Goal: Information Seeking & Learning: Compare options

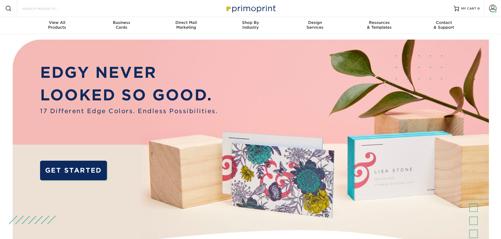
click at [45, 11] on input "Search Products" at bounding box center [48, 8] width 52 height 6
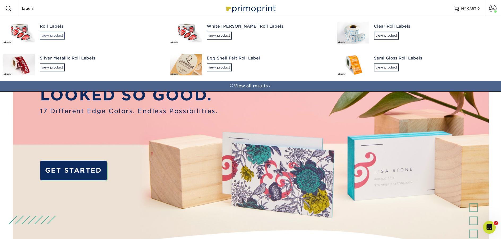
type input "labels"
click at [52, 36] on div "view product" at bounding box center [52, 36] width 25 height 8
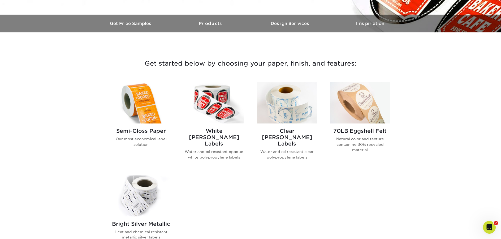
click at [342, 99] on img at bounding box center [360, 103] width 60 height 42
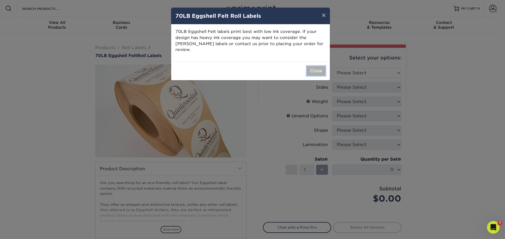
click at [317, 69] on button "Close" at bounding box center [316, 71] width 19 height 10
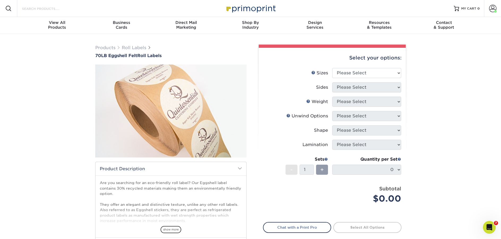
click at [31, 11] on input "Search Products" at bounding box center [48, 8] width 52 height 6
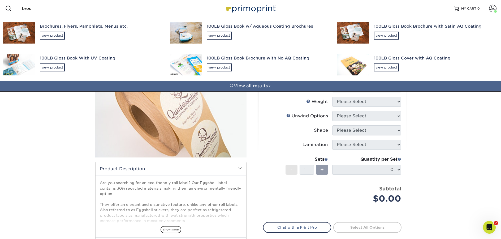
type input "broc"
click at [55, 31] on div "Brochures, Flyers, Pamphlets, Menus etc. view product" at bounding box center [100, 31] width 121 height 29
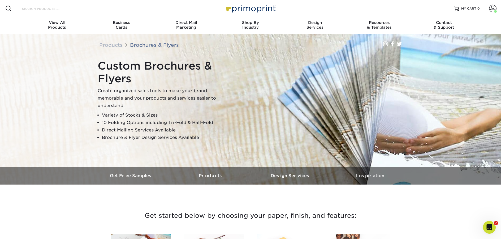
click at [36, 9] on input "Search Products" at bounding box center [48, 8] width 52 height 6
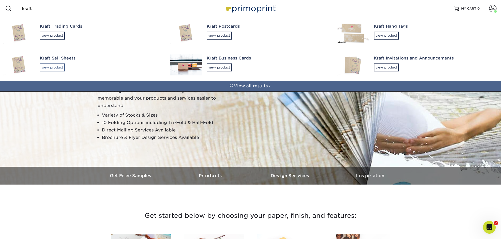
type input "kraft"
click at [49, 66] on div "view product" at bounding box center [52, 67] width 25 height 8
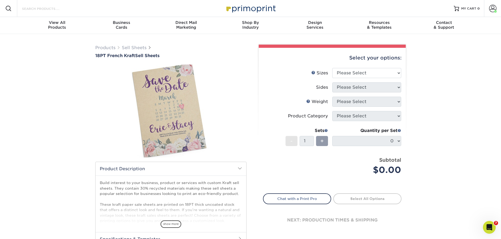
click at [41, 8] on input "Search Products" at bounding box center [48, 8] width 52 height 6
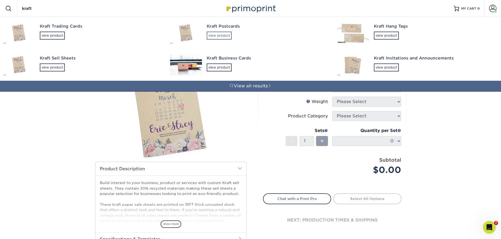
type input "kraft"
click at [211, 36] on div "view product" at bounding box center [219, 36] width 25 height 8
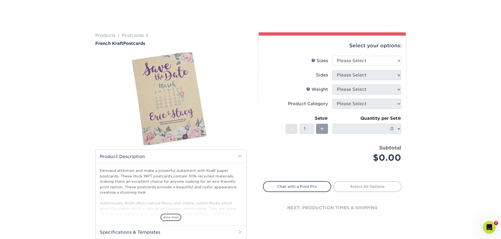
scroll to position [79, 0]
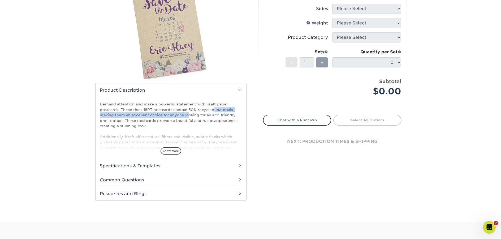
drag, startPoint x: 121, startPoint y: 109, endPoint x: 233, endPoint y: 110, distance: 111.5
click at [233, 110] on p "Demand attention and make a powerful statement with Kraft paper postcards. Thes…" at bounding box center [171, 128] width 142 height 54
click at [171, 154] on span "show more" at bounding box center [171, 150] width 21 height 7
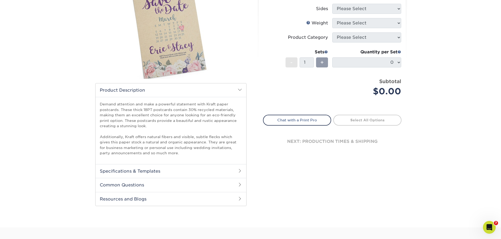
click at [157, 171] on h2 "Specifications & Templates" at bounding box center [171, 171] width 151 height 14
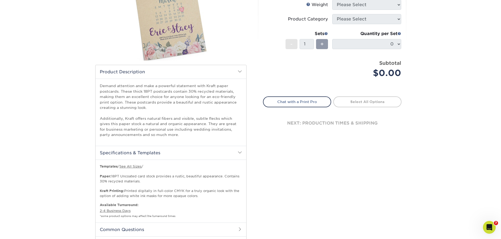
scroll to position [106, 0]
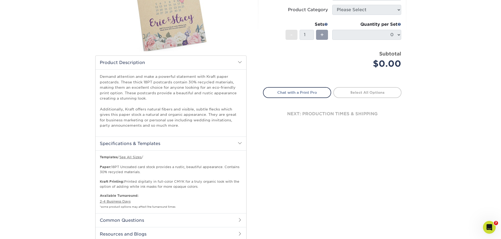
drag, startPoint x: 112, startPoint y: 167, endPoint x: 156, endPoint y: 172, distance: 44.4
click at [156, 172] on p "Templates / See All Sizes / Paper: 18PT Uncoated card stock provides a rustic, …" at bounding box center [171, 172] width 142 height 34
copy p "18PT Uncoated card stock provides a rustic, beautiful appearance. Contains 30% …"
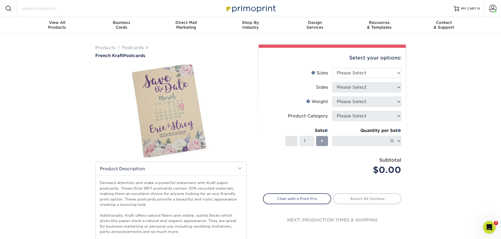
click at [53, 9] on input "Search Products" at bounding box center [48, 8] width 52 height 6
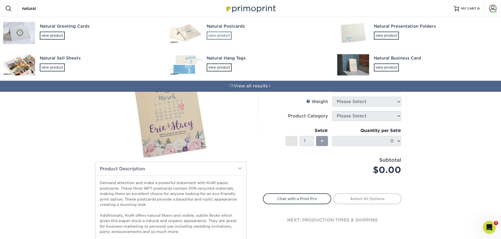
type input "natural"
click at [224, 37] on div "view product" at bounding box center [219, 36] width 25 height 8
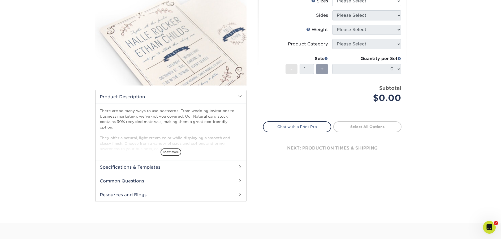
scroll to position [72, 0]
click at [166, 150] on div "There are so many ways to use postcards. From wedding invitations to business m…" at bounding box center [171, 131] width 151 height 56
click at [172, 167] on h2 "Specifications & Templates" at bounding box center [171, 167] width 151 height 14
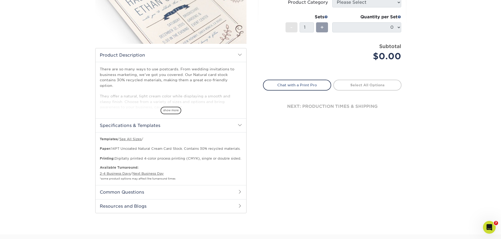
scroll to position [172, 0]
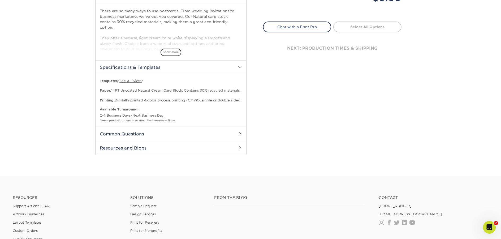
drag, startPoint x: 113, startPoint y: 84, endPoint x: 244, endPoint y: 87, distance: 131.4
click at [244, 87] on div "Starting at 25 for only $ 34 (Price will vary by printed sides, features, size,…" at bounding box center [171, 100] width 151 height 53
click at [122, 85] on p "Templates / See All Sizes / Paper: 14PT Uncoated Natural Cream Card Stock. Cont…" at bounding box center [171, 91] width 142 height 24
drag, startPoint x: 112, startPoint y: 86, endPoint x: 244, endPoint y: 85, distance: 131.9
click at [244, 85] on div "Starting at 25 for only $ 34 (Price will vary by printed sides, features, size,…" at bounding box center [171, 100] width 151 height 53
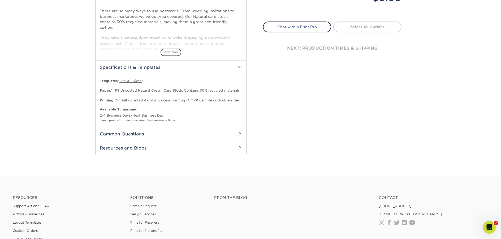
copy p "14PT Uncoated Natural Cream Card Stock. Contains 30% recycled materials."
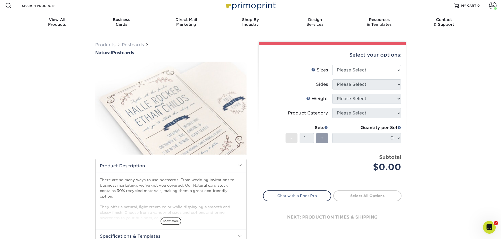
scroll to position [0, 0]
